Goal: Task Accomplishment & Management: Use online tool/utility

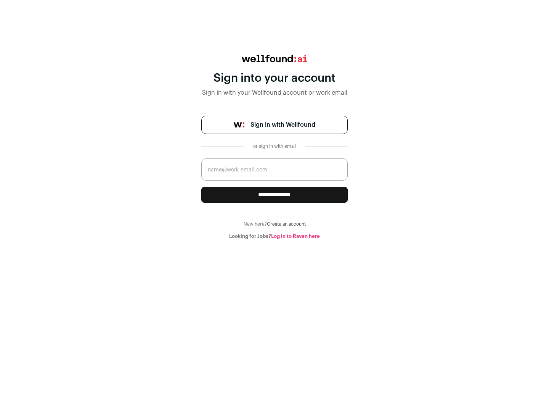
click at [283, 125] on span "Sign in with Wellfound" at bounding box center [283, 124] width 65 height 9
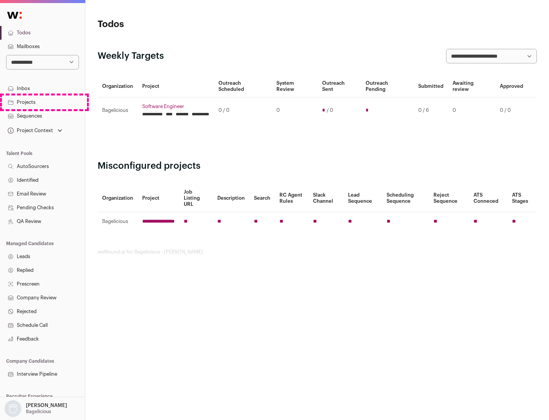
click at [42, 102] on link "Projects" at bounding box center [42, 102] width 85 height 14
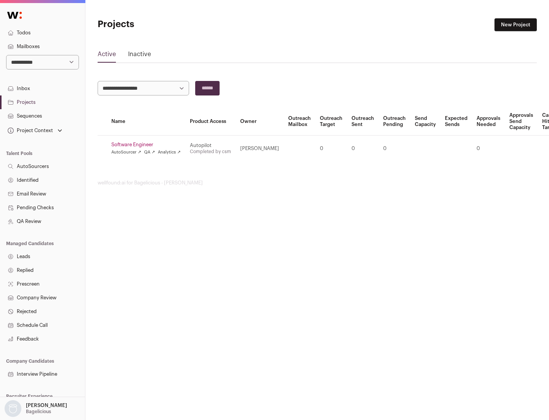
click at [148, 145] on link "Software Engineer" at bounding box center [145, 145] width 69 height 6
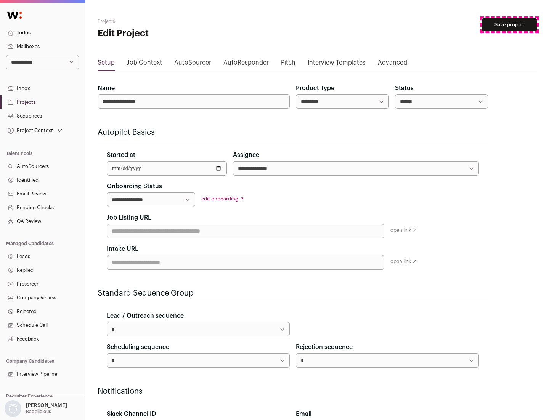
click at [510, 25] on button "Save project" at bounding box center [509, 24] width 55 height 13
